Goal: Task Accomplishment & Management: Manage account settings

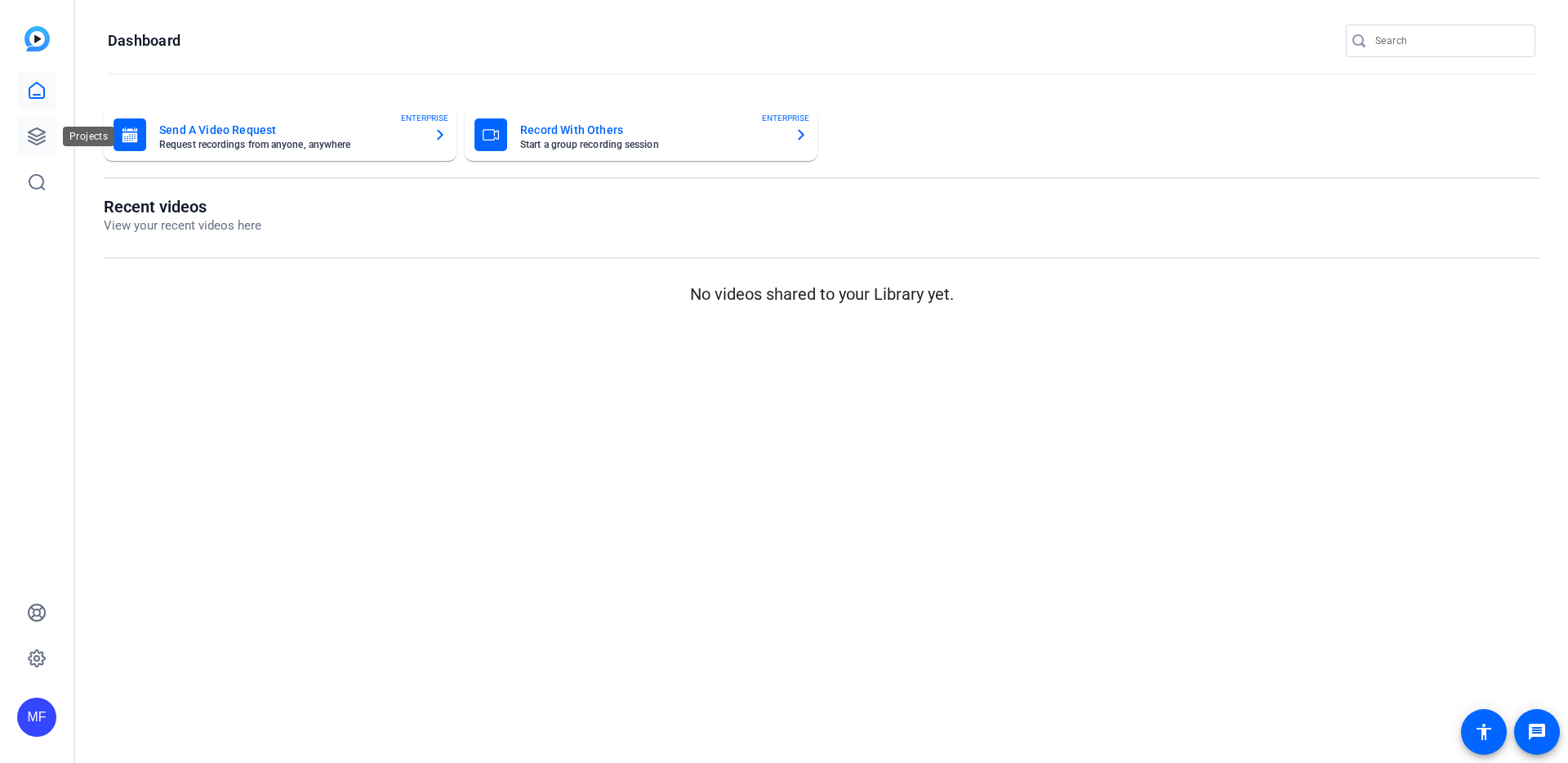
click at [24, 131] on link at bounding box center [36, 136] width 39 height 39
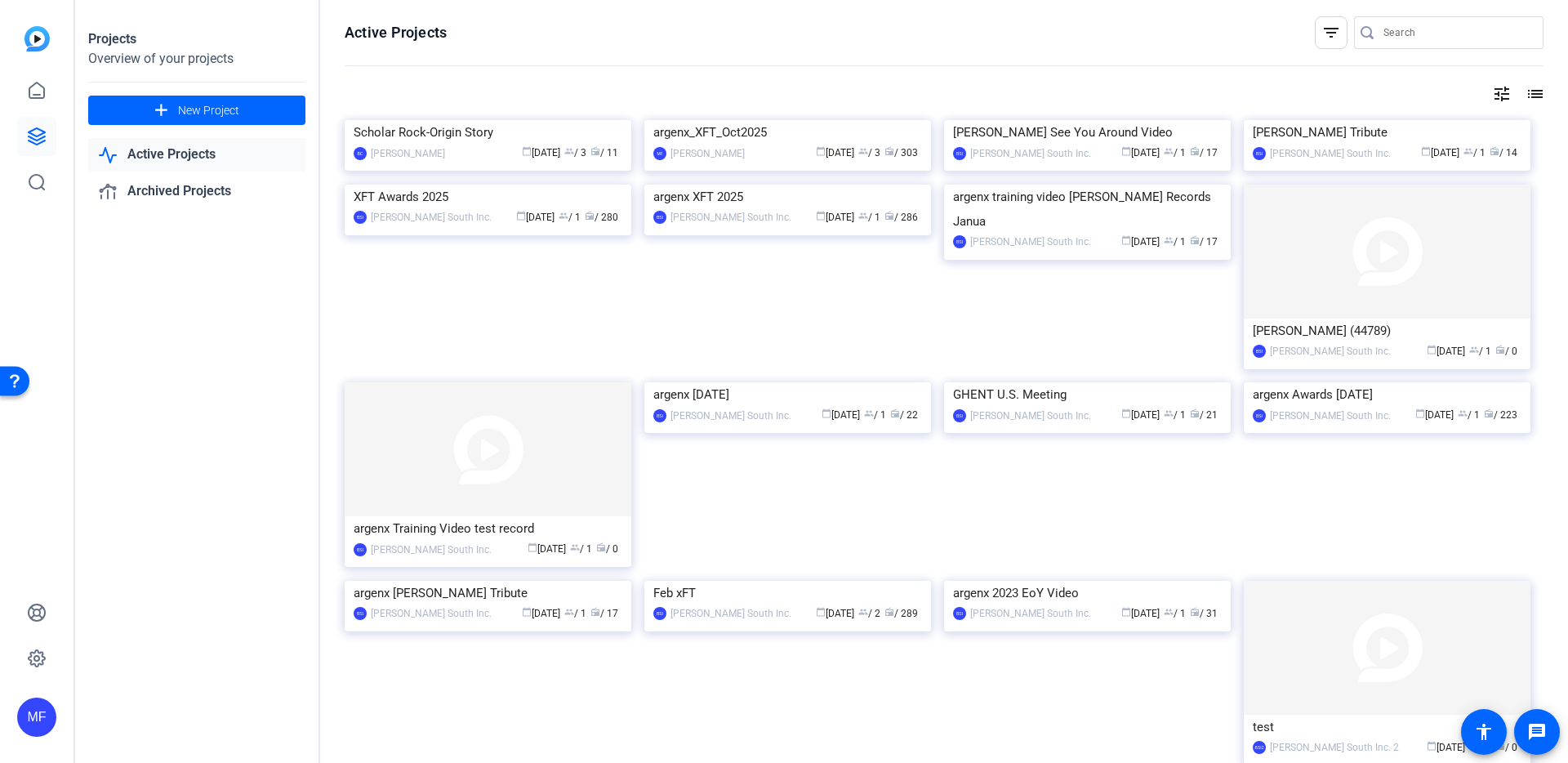
click at [435, 120] on img at bounding box center [488, 120] width 286 height 0
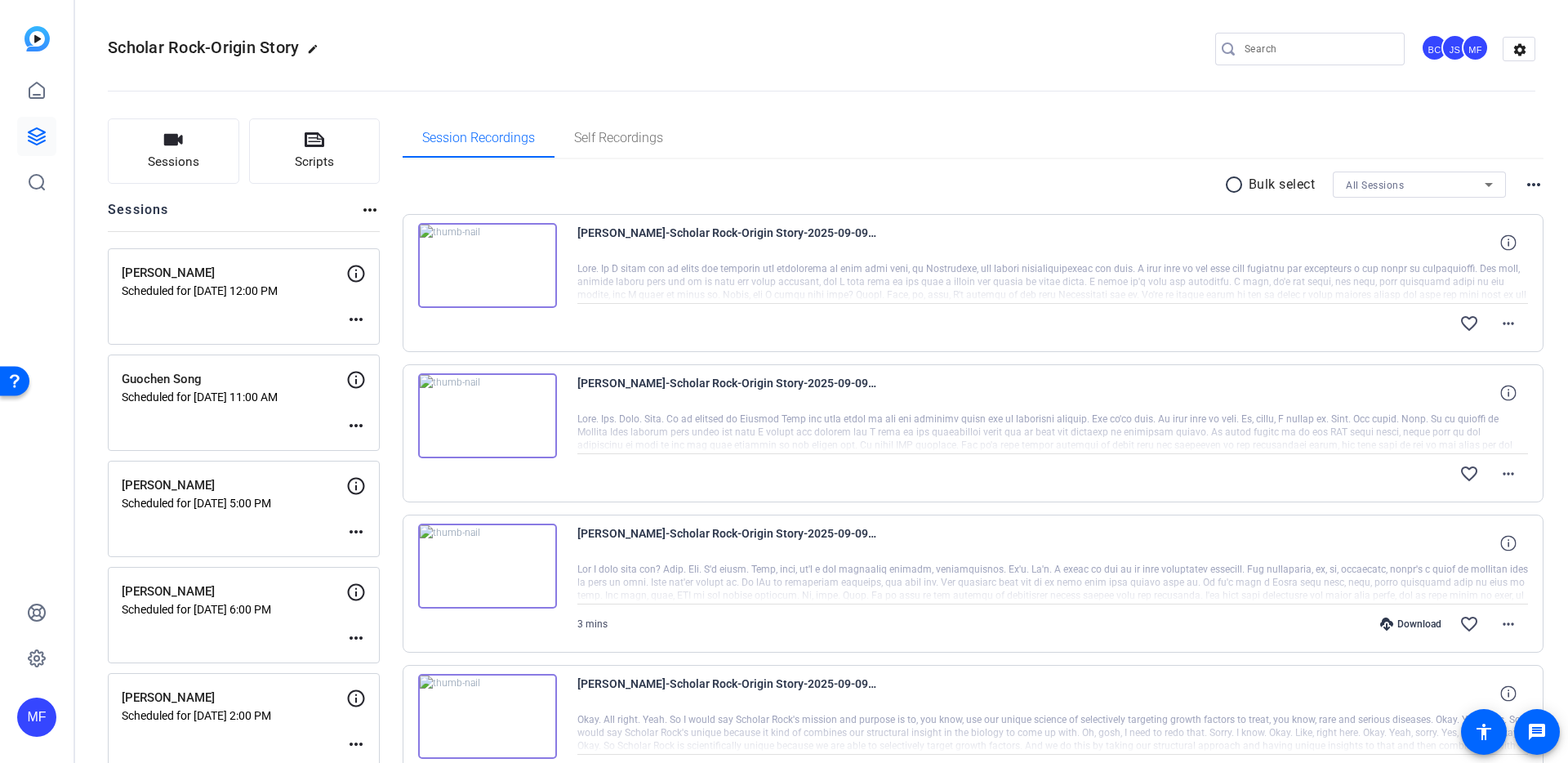
scroll to position [785, 0]
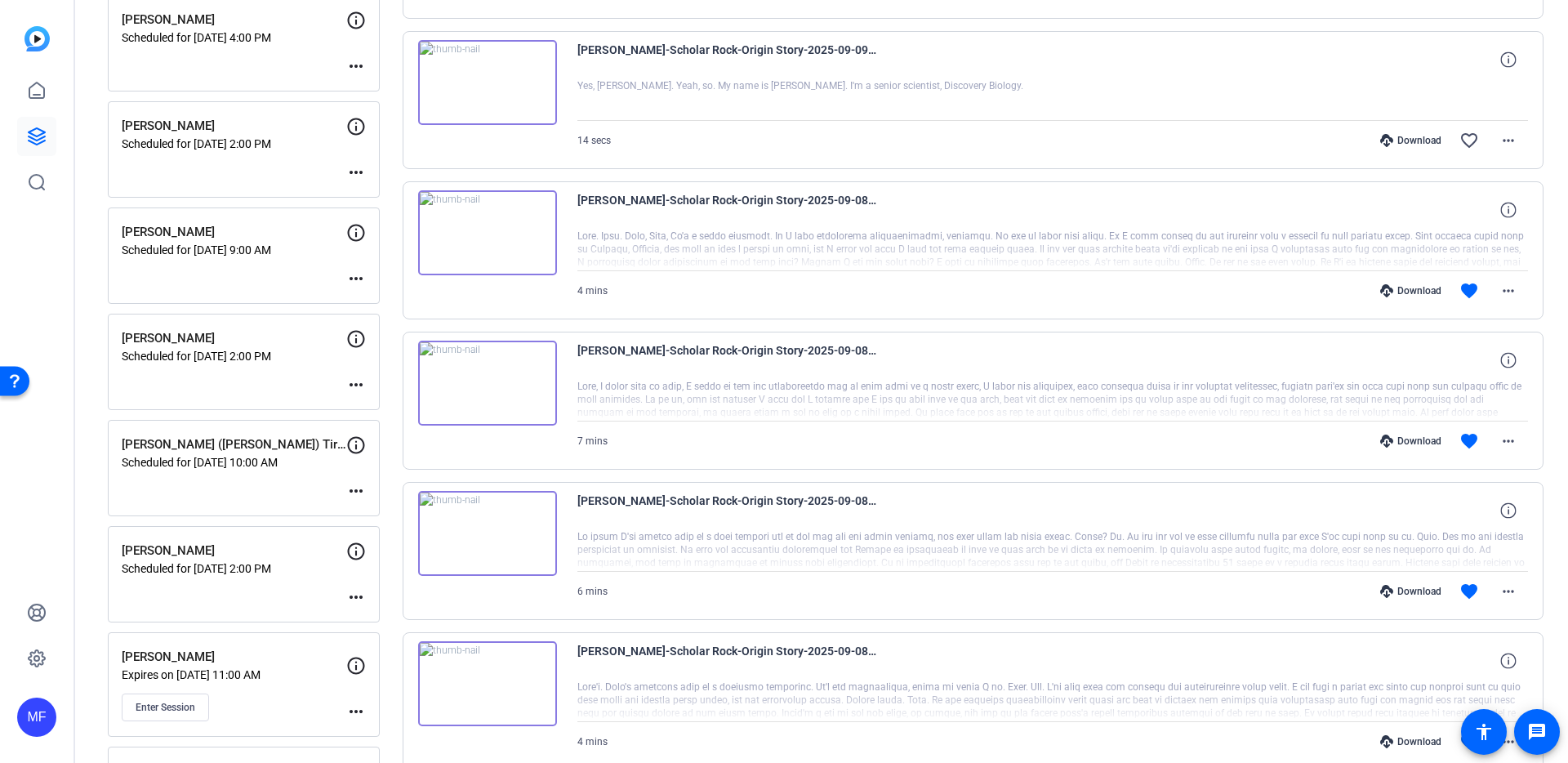
click at [356, 595] on mat-icon "more_horiz" at bounding box center [356, 597] width 19 height 19
click at [367, 627] on span "Edit Session" at bounding box center [396, 621] width 74 height 19
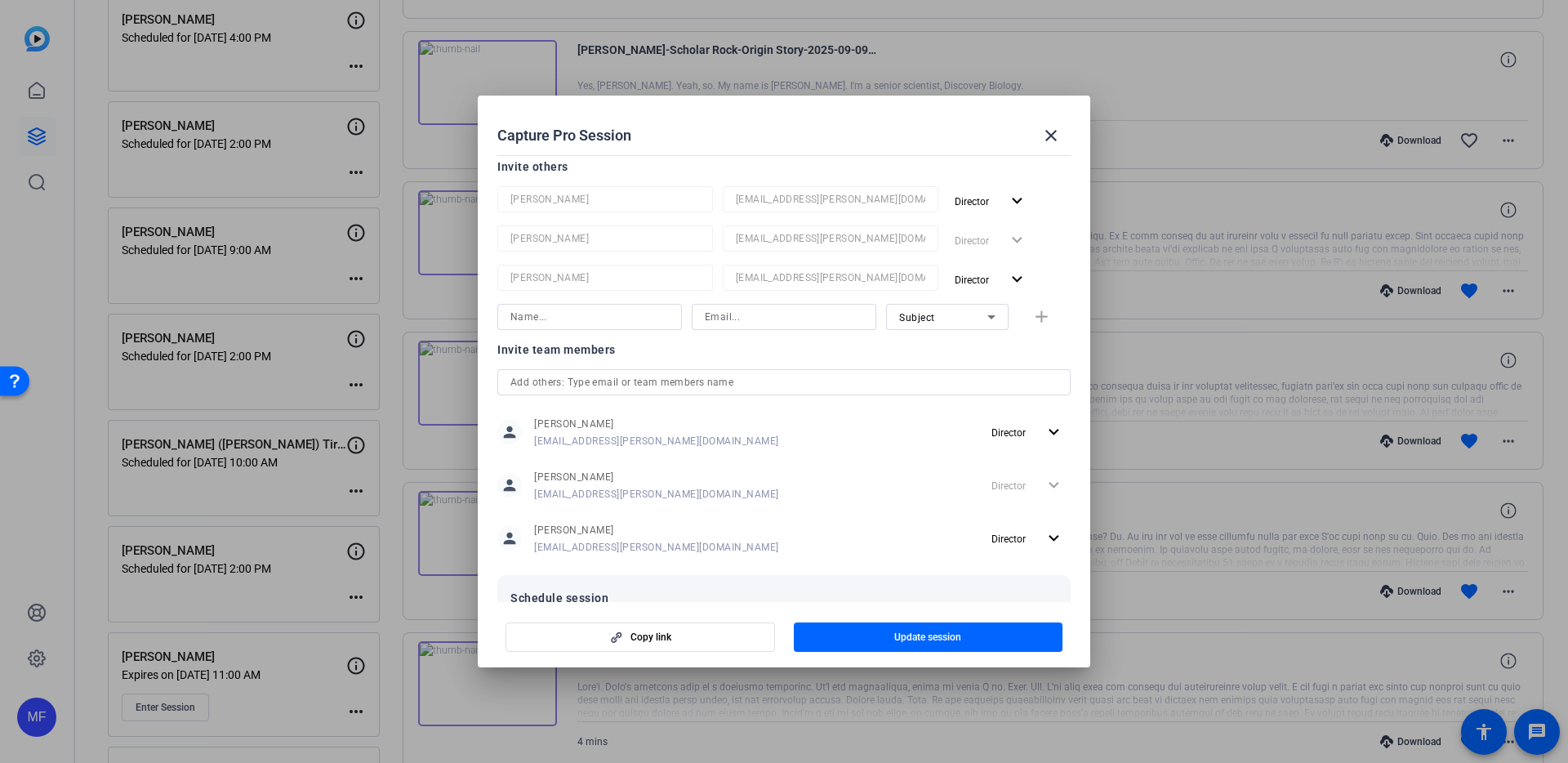
scroll to position [363, 0]
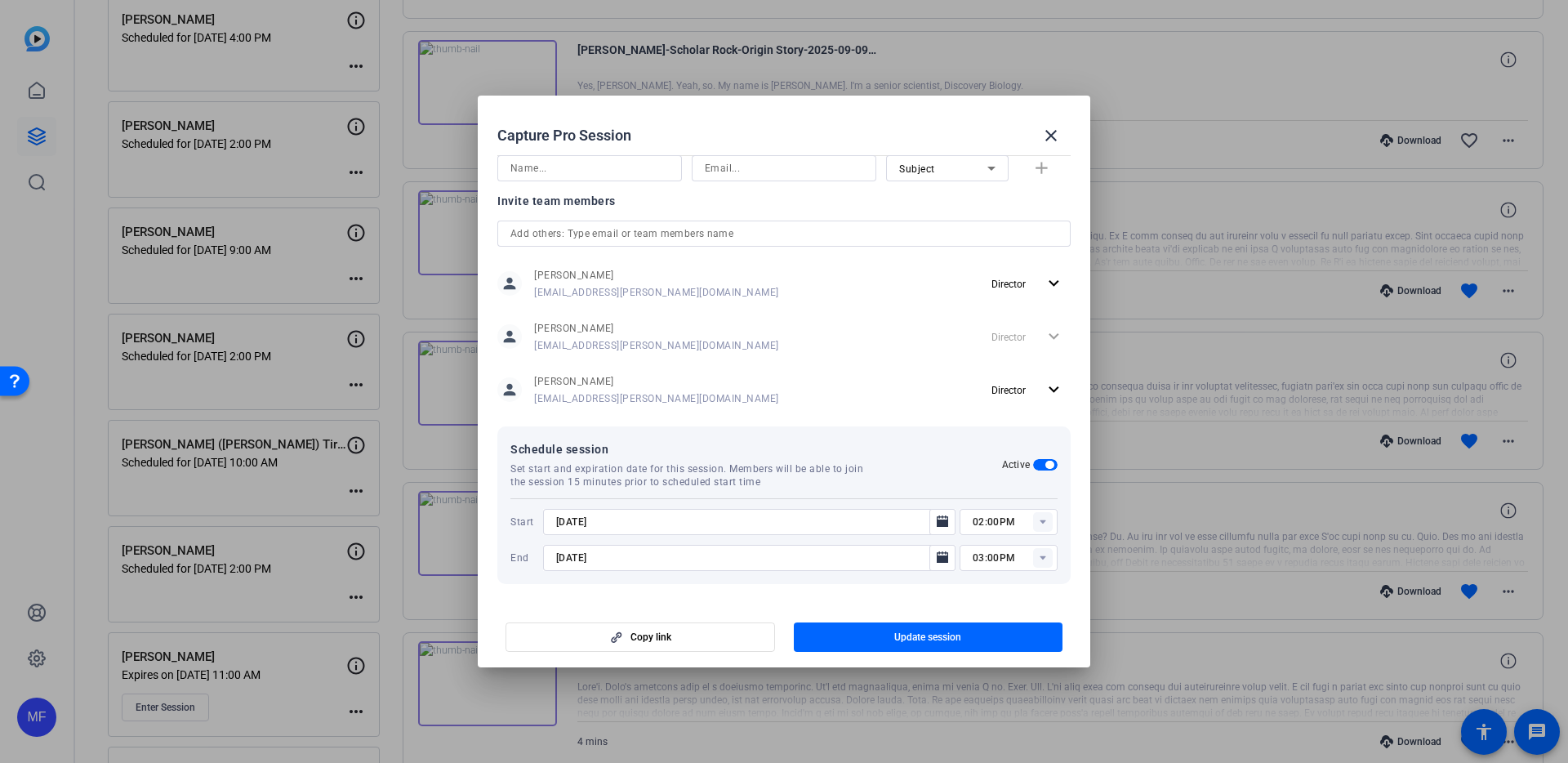
drag, startPoint x: 570, startPoint y: 519, endPoint x: 580, endPoint y: 515, distance: 10.8
click at [570, 519] on input "[DATE]" at bounding box center [742, 521] width 370 height 19
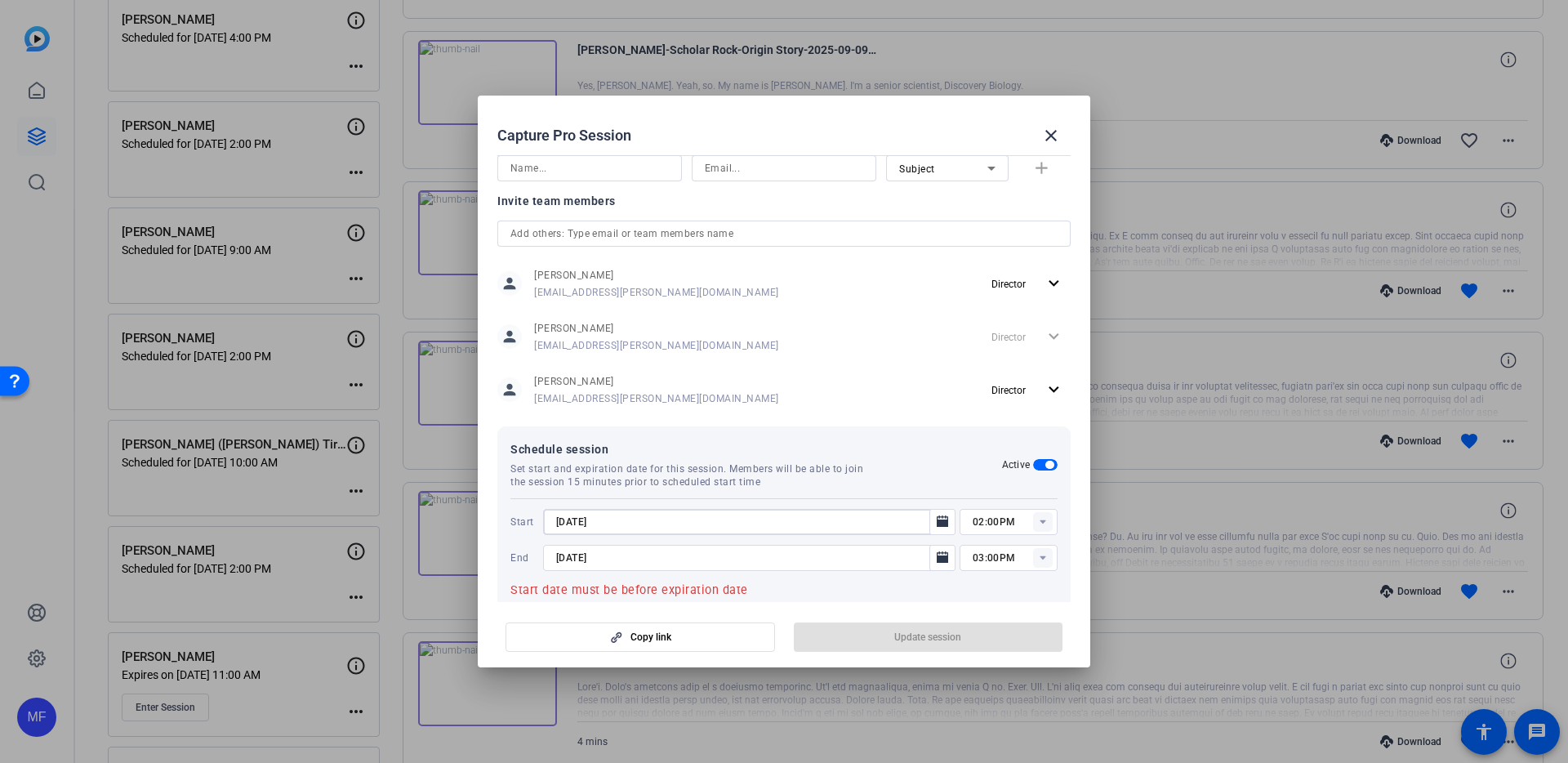
type input "[DATE]"
type input "01:00PM"
type input "9/119/2025"
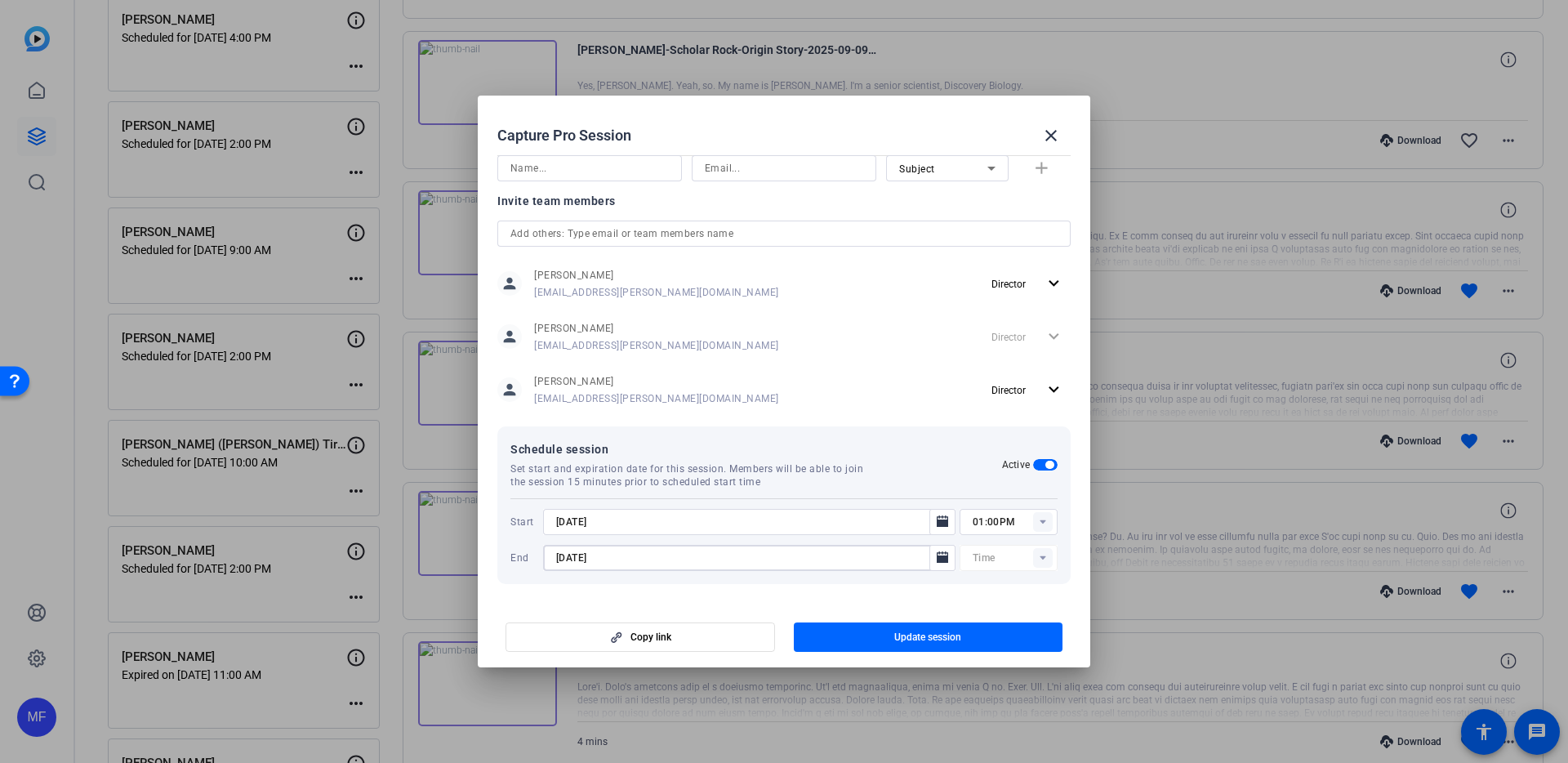
type input "[DATE]"
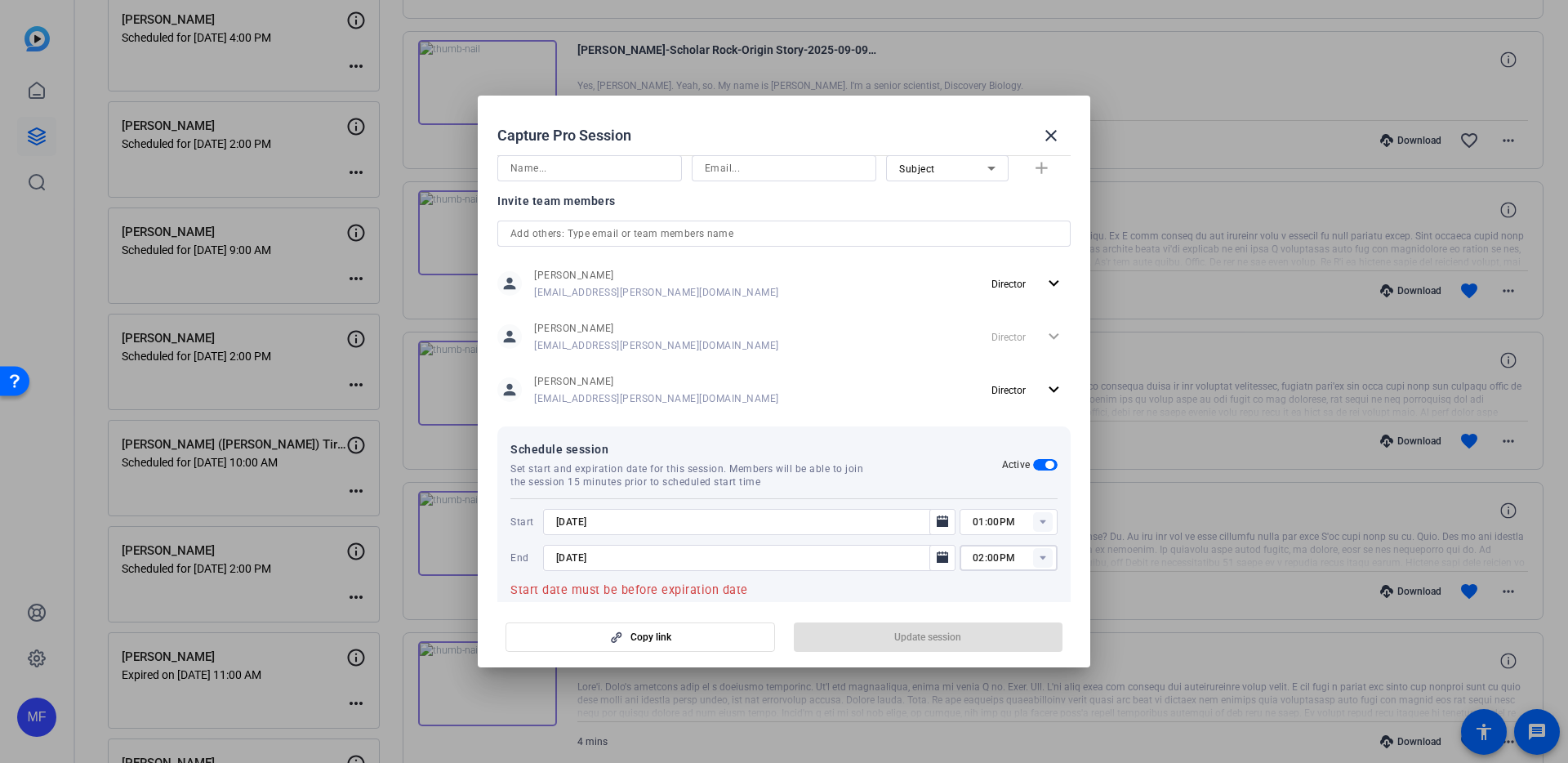
type input "02:00PM"
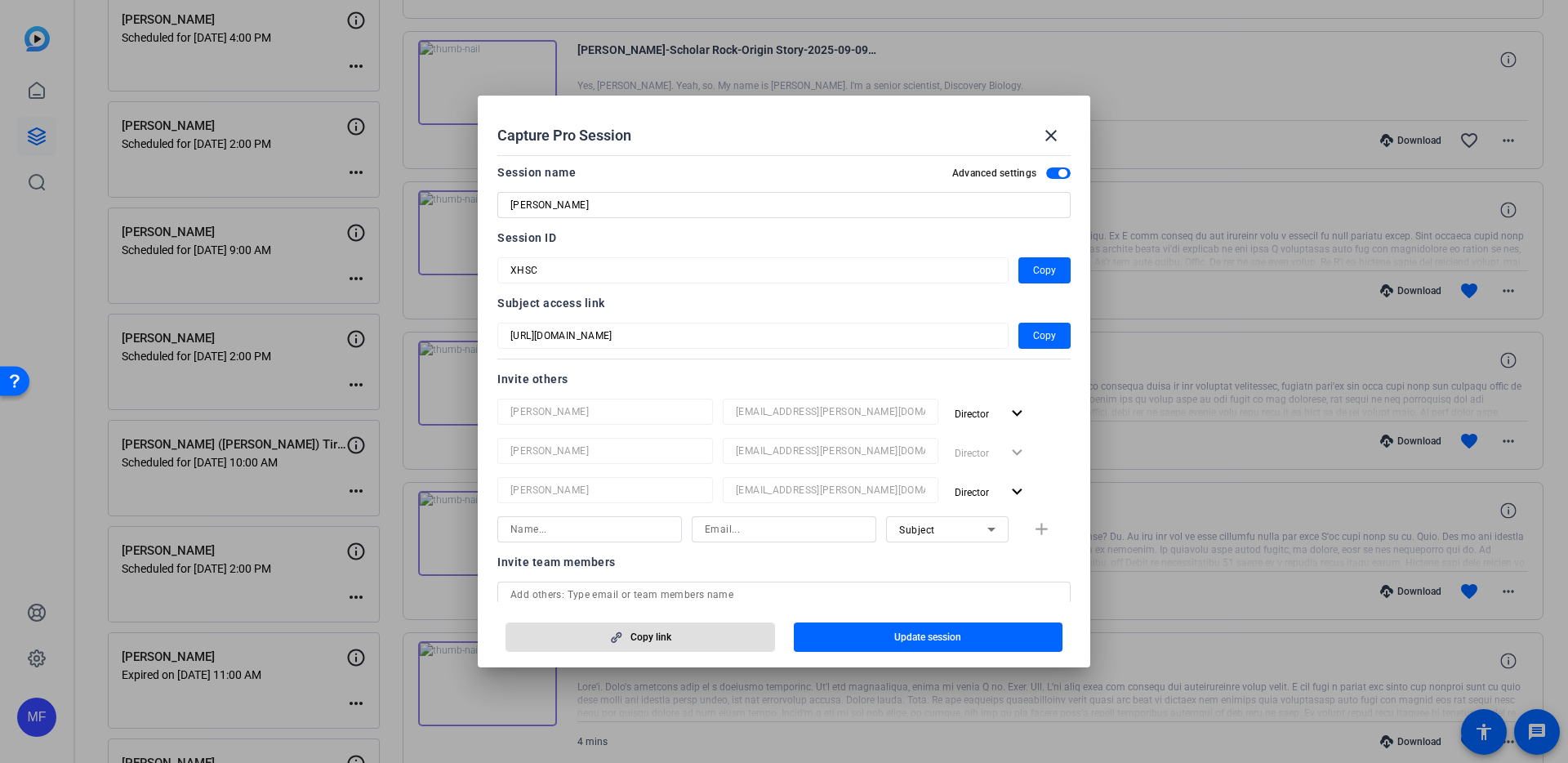
scroll to position [0, 0]
click at [883, 636] on span "button" at bounding box center [928, 637] width 269 height 39
